Goal: Download file/media

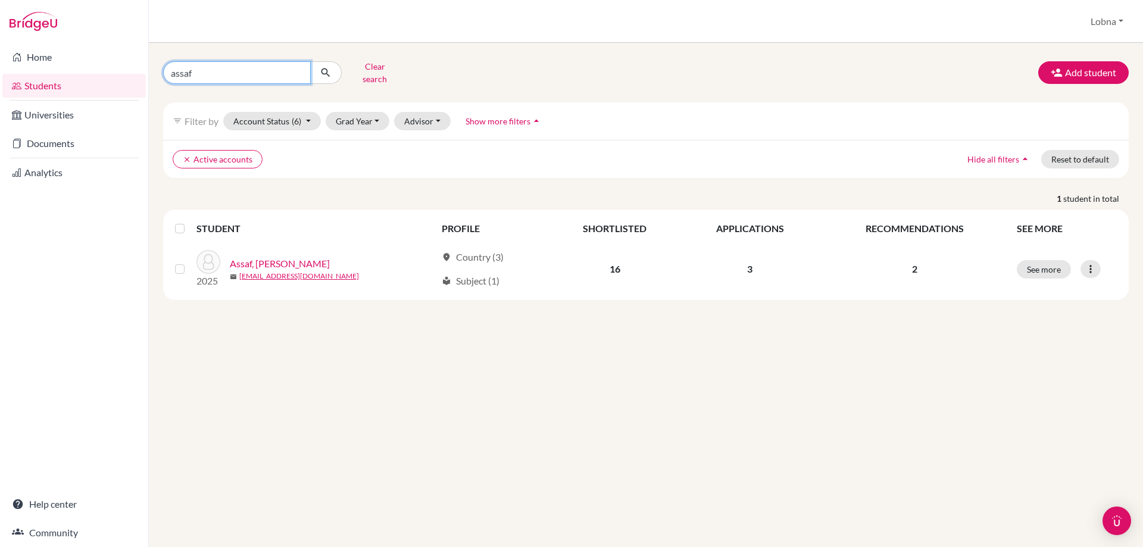
click at [259, 64] on input "assaf" at bounding box center [237, 72] width 148 height 23
type input "hassan"
click button "submit" at bounding box center [326, 72] width 32 height 23
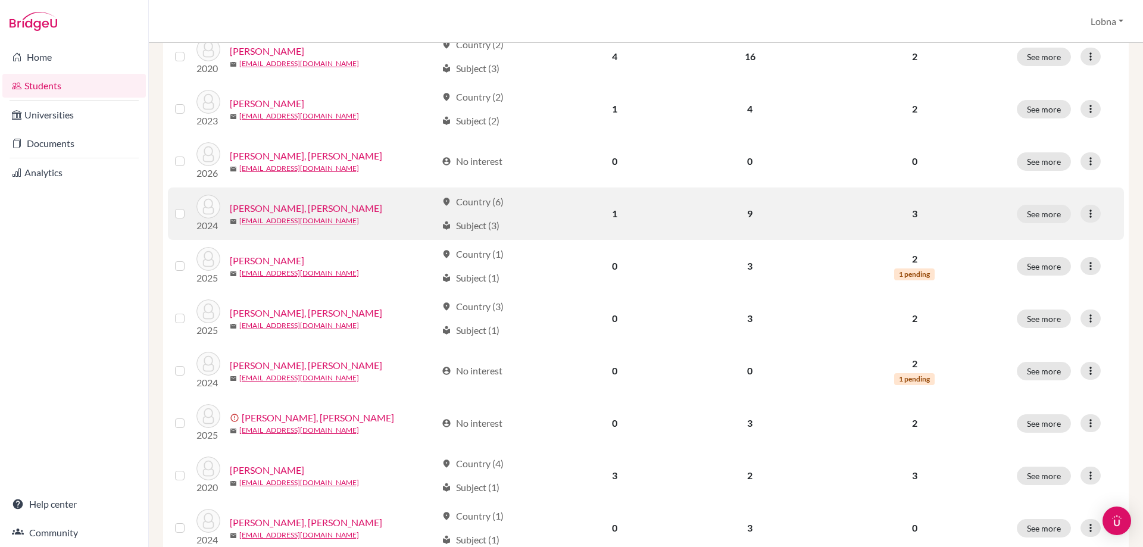
scroll to position [536, 0]
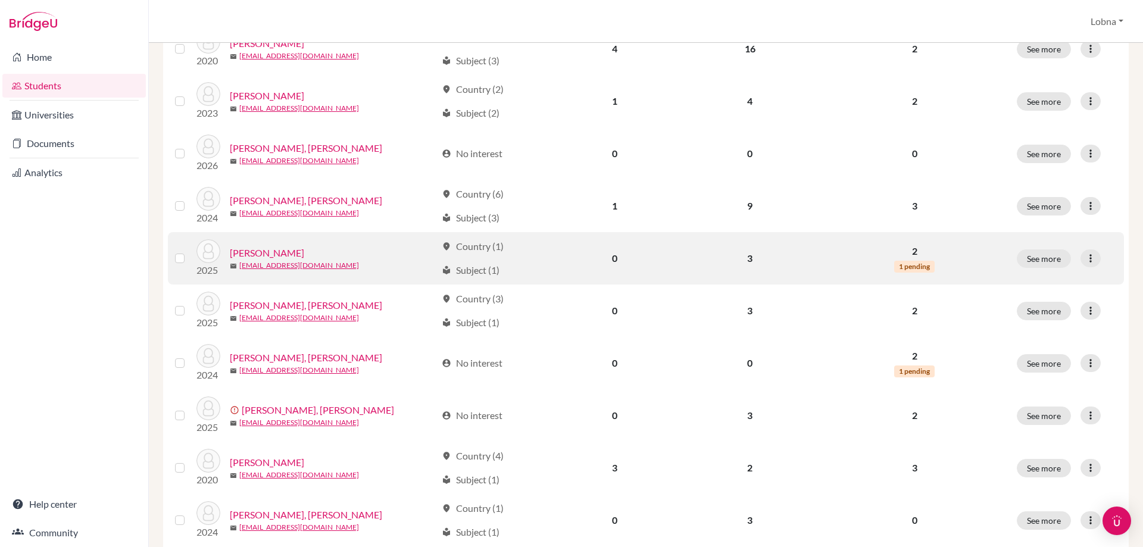
click at [265, 246] on link "[PERSON_NAME]" at bounding box center [267, 253] width 74 height 14
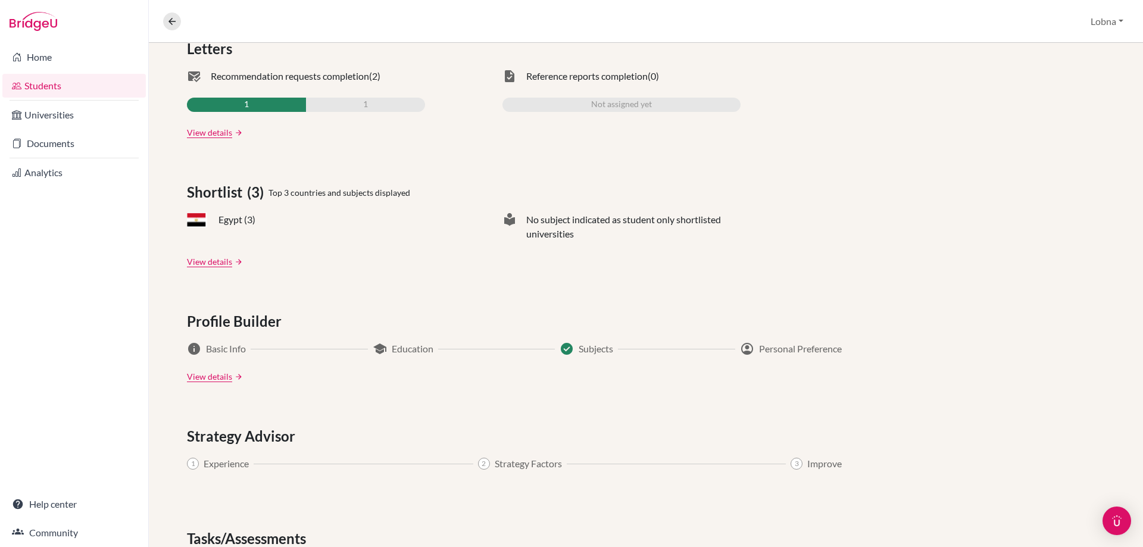
scroll to position [381, 0]
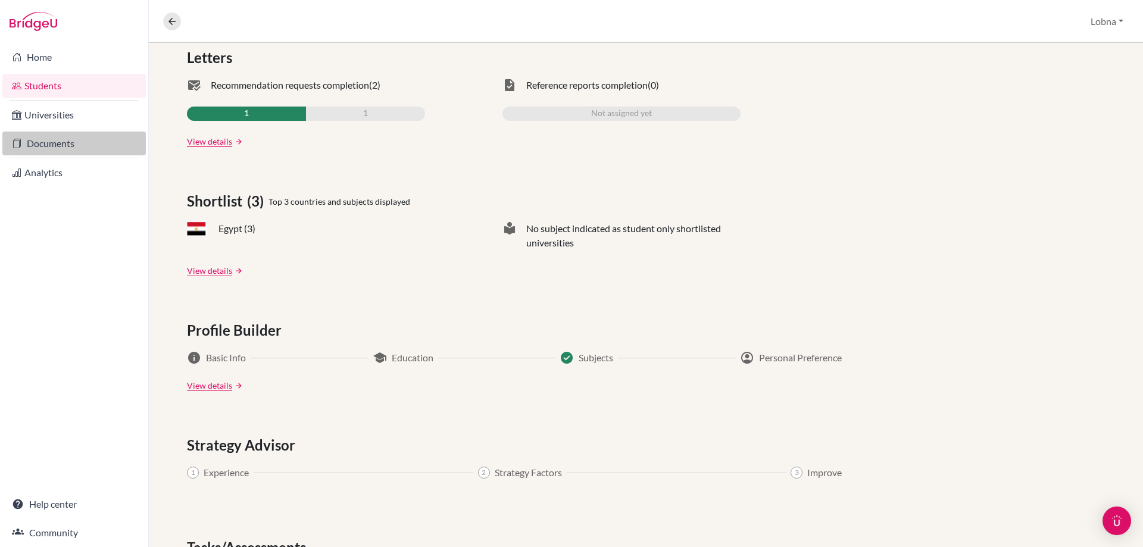
click at [40, 149] on link "Documents" at bounding box center [73, 144] width 143 height 24
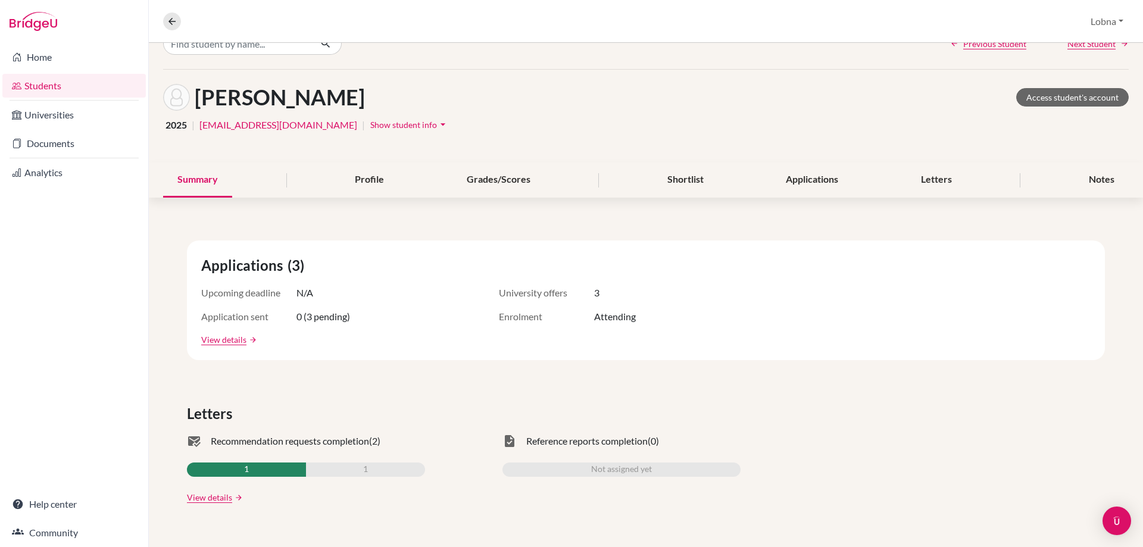
scroll to position [24, 0]
click at [947, 180] on div "Letters" at bounding box center [936, 181] width 60 height 35
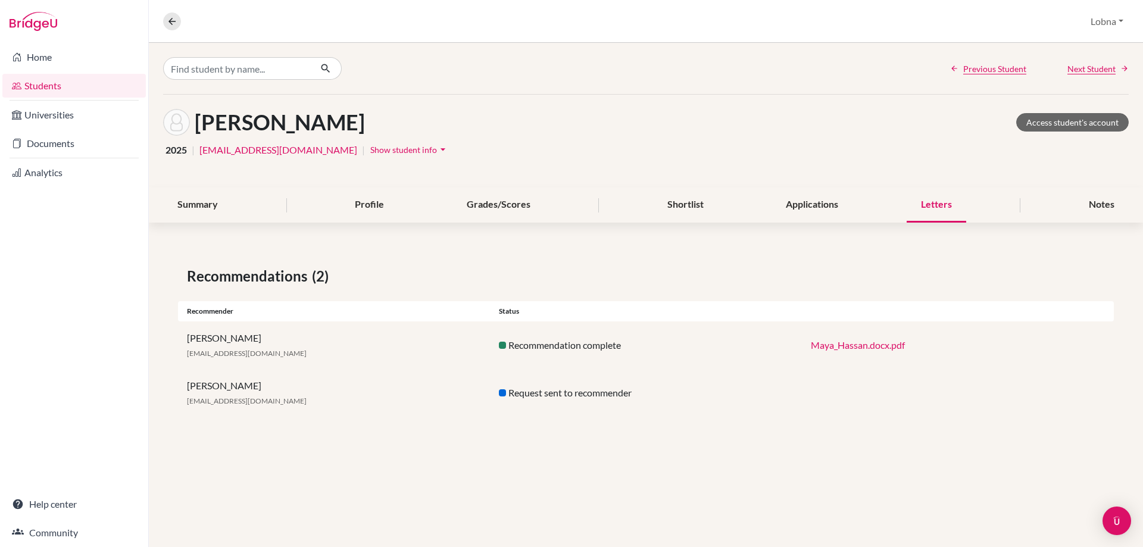
click at [834, 343] on link "Maya_Hassan.docx.pdf" at bounding box center [858, 344] width 94 height 11
